Goal: Task Accomplishment & Management: Complete application form

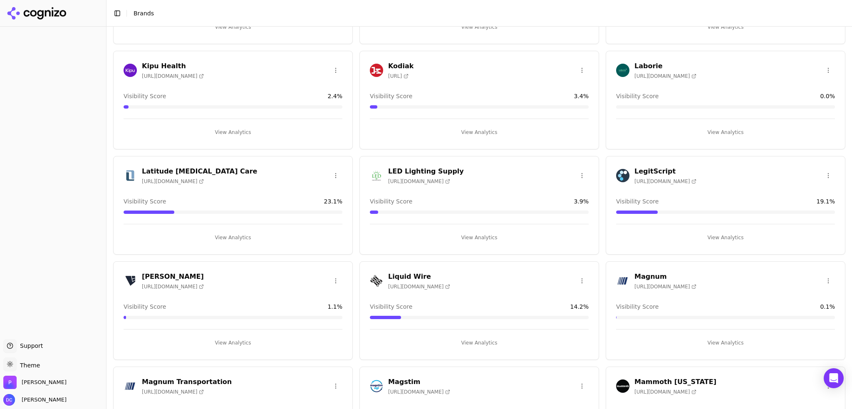
scroll to position [693, 0]
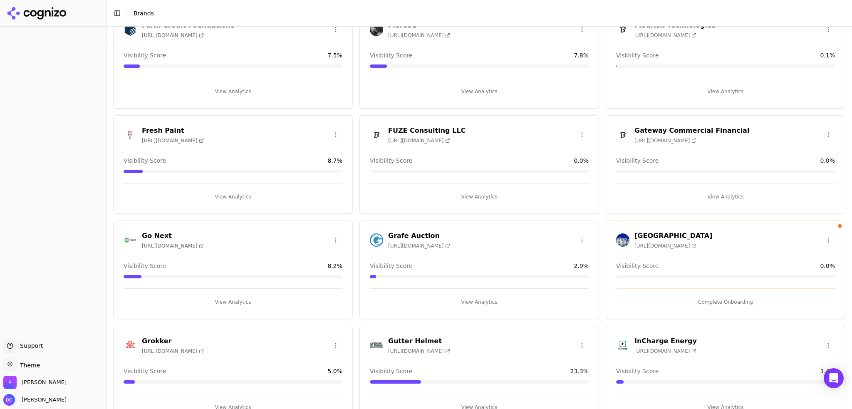
drag, startPoint x: 225, startPoint y: 178, endPoint x: 248, endPoint y: 109, distance: 71.9
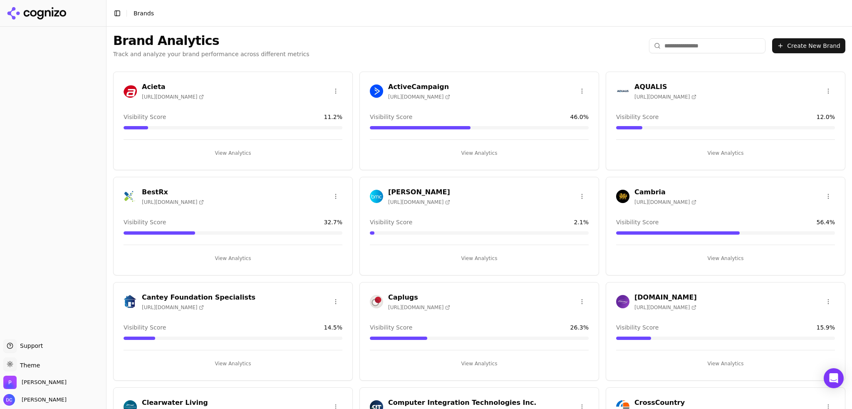
click at [799, 44] on button "Create New Brand" at bounding box center [808, 45] width 73 height 15
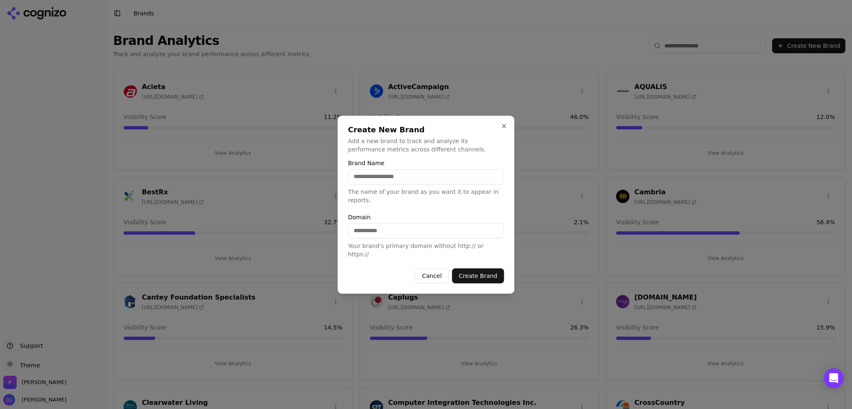
click at [402, 181] on input "Brand Name" at bounding box center [426, 176] width 156 height 15
type input "*******"
type input "**********"
click at [482, 268] on button "Create Brand" at bounding box center [478, 275] width 52 height 15
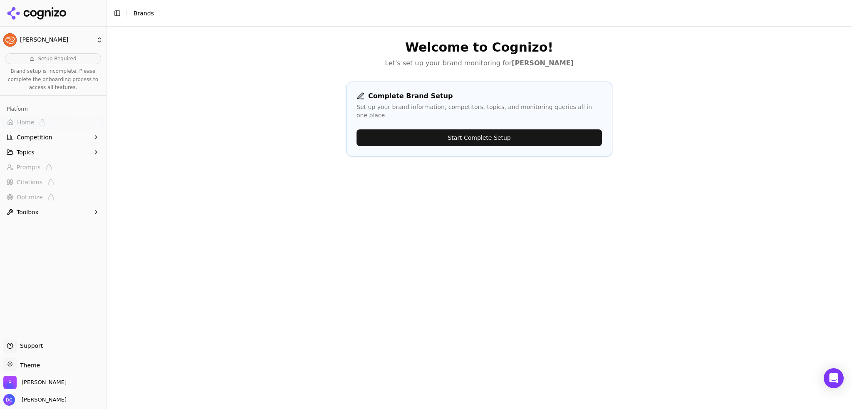
click at [551, 133] on button "Start Complete Setup" at bounding box center [478, 137] width 245 height 17
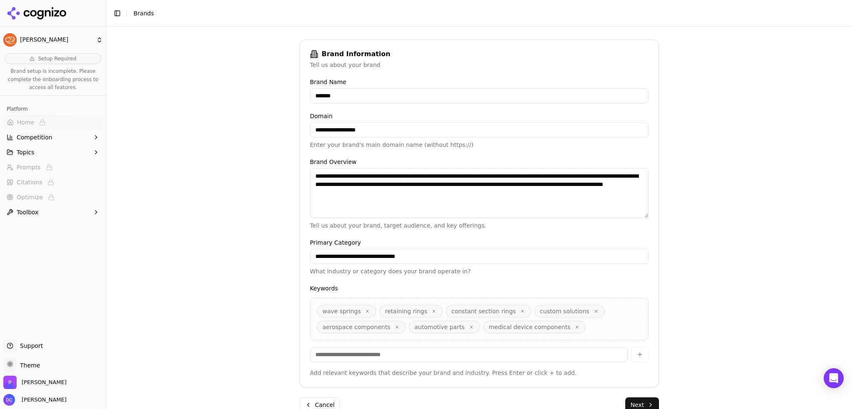
scroll to position [128, 0]
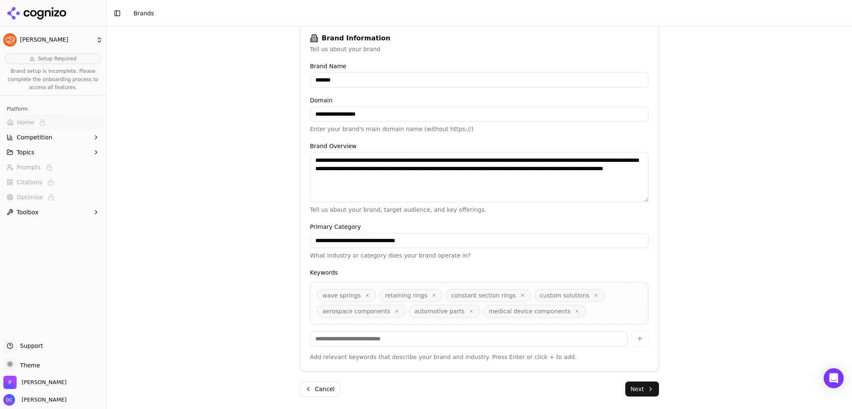
click at [643, 391] on button "Next" at bounding box center [642, 388] width 34 height 15
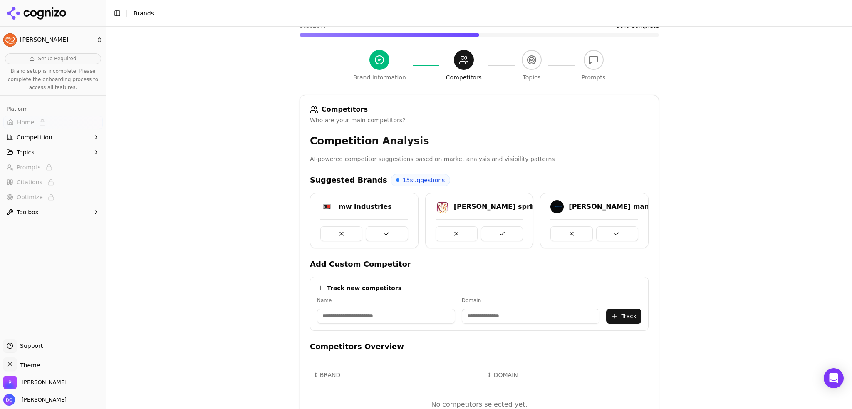
scroll to position [0, 0]
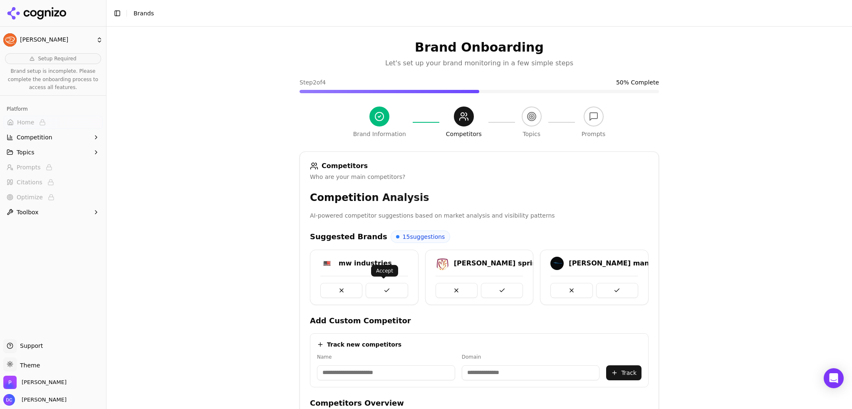
click at [384, 288] on button at bounding box center [386, 290] width 42 height 15
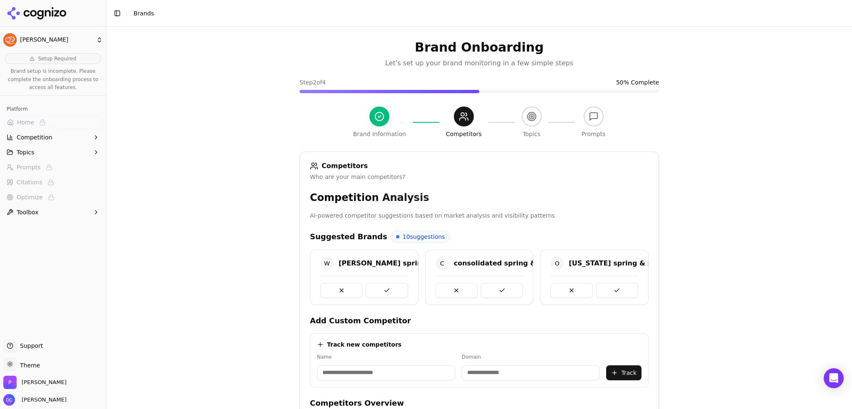
click at [384, 288] on button at bounding box center [386, 290] width 42 height 15
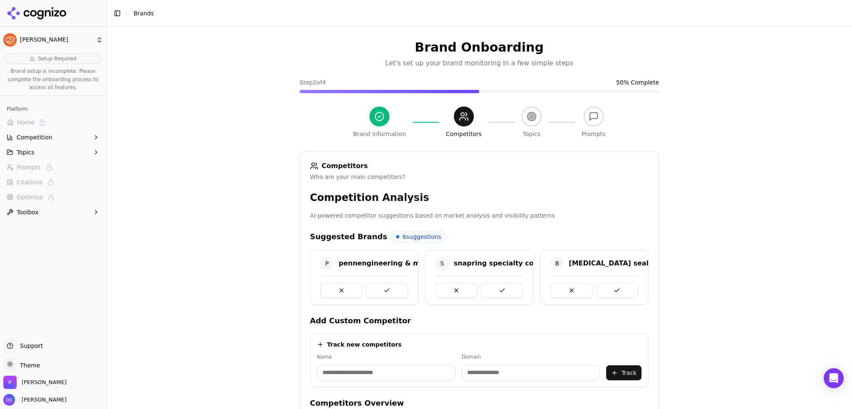
click at [384, 288] on button at bounding box center [386, 290] width 42 height 15
click at [481, 288] on button at bounding box center [502, 290] width 42 height 15
click at [384, 288] on button at bounding box center [386, 290] width 42 height 15
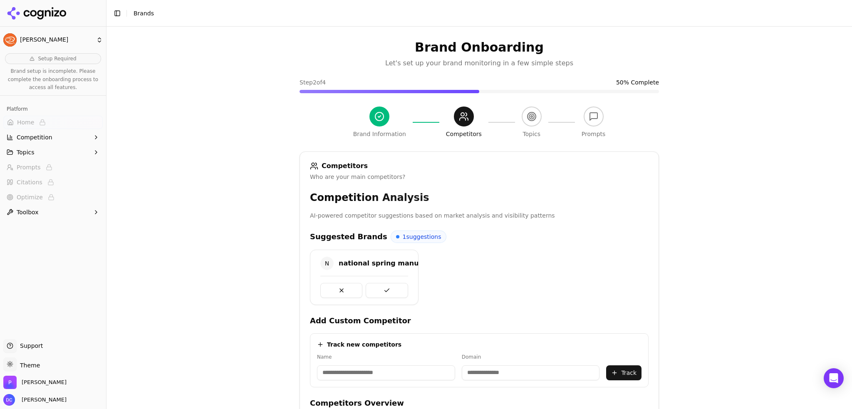
click at [384, 288] on button at bounding box center [386, 290] width 42 height 15
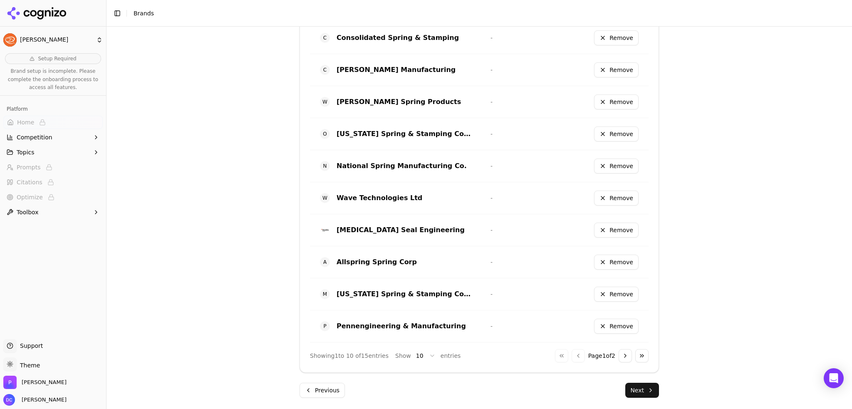
click at [644, 388] on button "Next" at bounding box center [642, 390] width 34 height 15
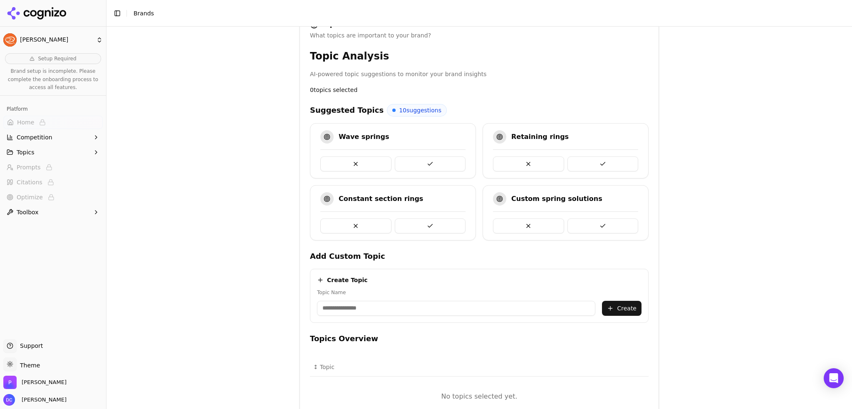
scroll to position [133, 0]
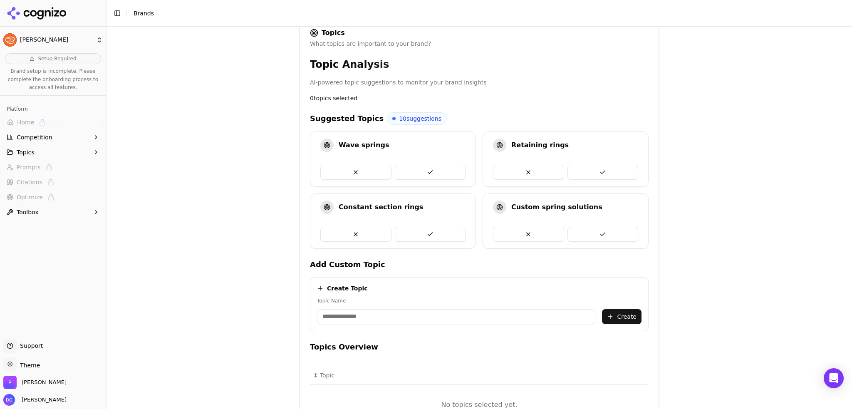
click at [437, 170] on button at bounding box center [430, 172] width 71 height 15
click at [429, 170] on button at bounding box center [430, 172] width 71 height 15
click at [615, 167] on button at bounding box center [602, 172] width 71 height 15
click at [441, 174] on button at bounding box center [430, 172] width 71 height 15
click at [610, 167] on button at bounding box center [602, 172] width 71 height 15
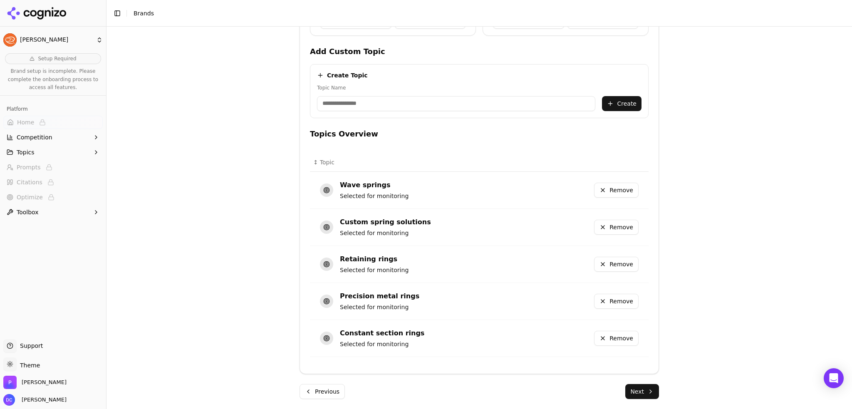
scroll to position [348, 0]
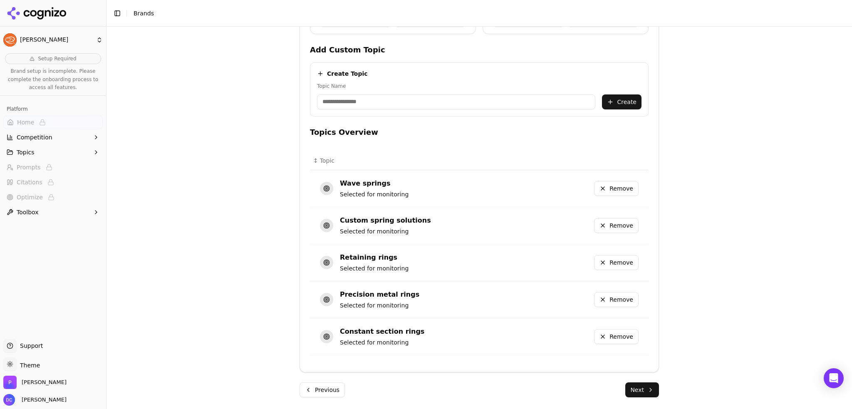
click at [644, 386] on button "Next" at bounding box center [642, 389] width 34 height 15
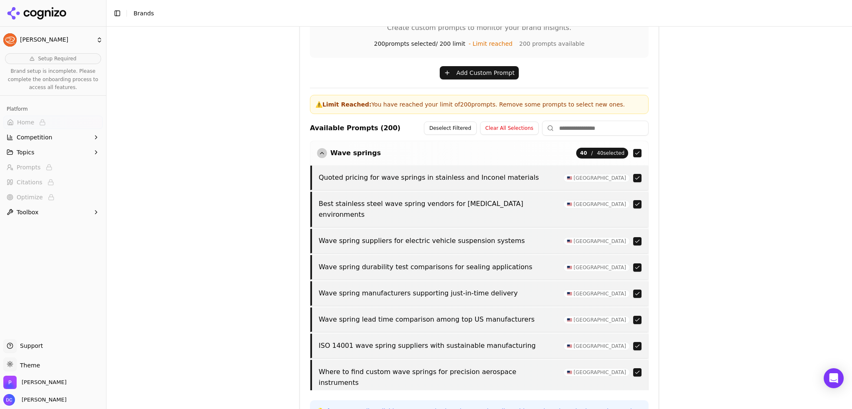
scroll to position [150, 0]
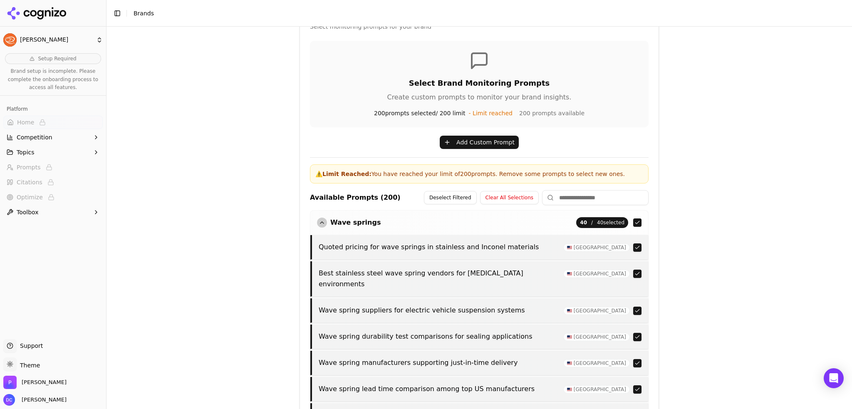
click at [318, 221] on div "button" at bounding box center [322, 222] width 10 height 10
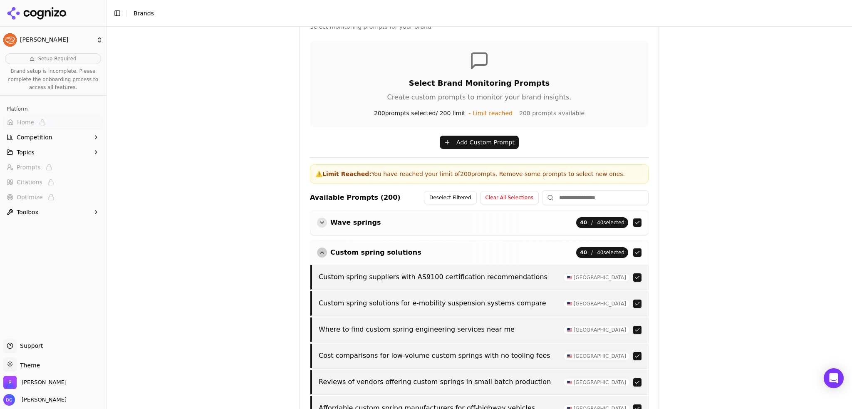
scroll to position [289, 0]
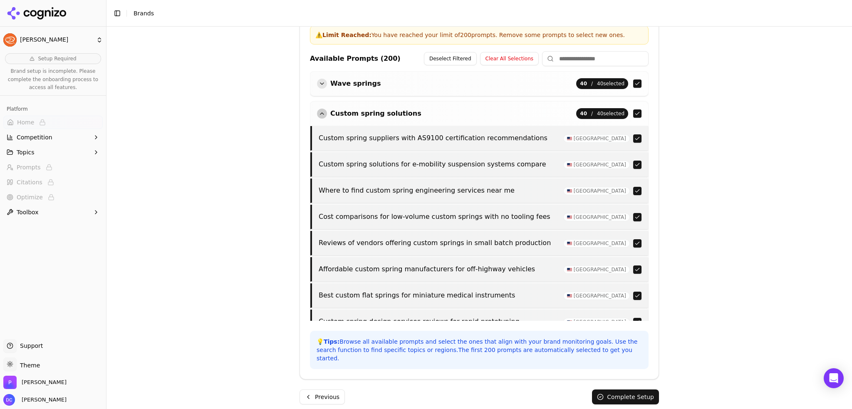
click at [644, 389] on button "Complete Setup" at bounding box center [625, 396] width 67 height 15
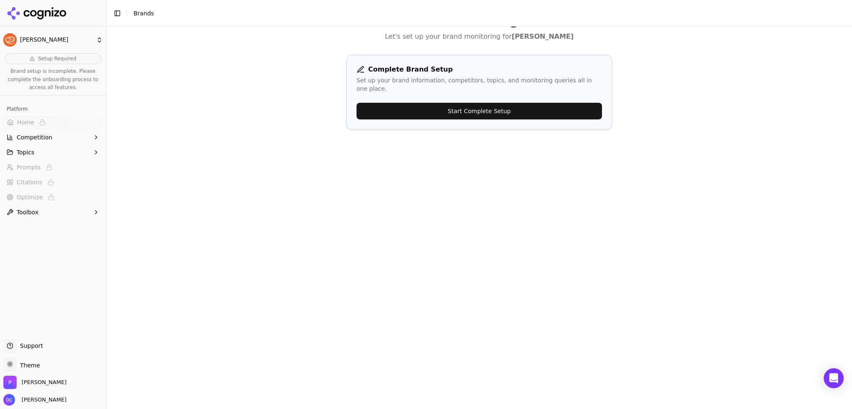
scroll to position [0, 0]
